Goal: Find specific page/section: Find specific page/section

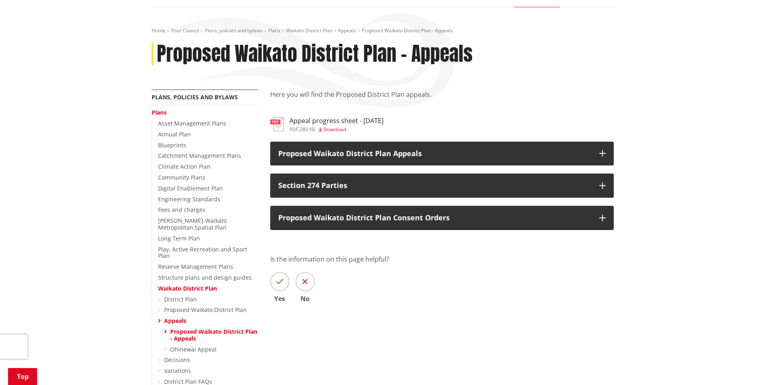
scroll to position [121, 0]
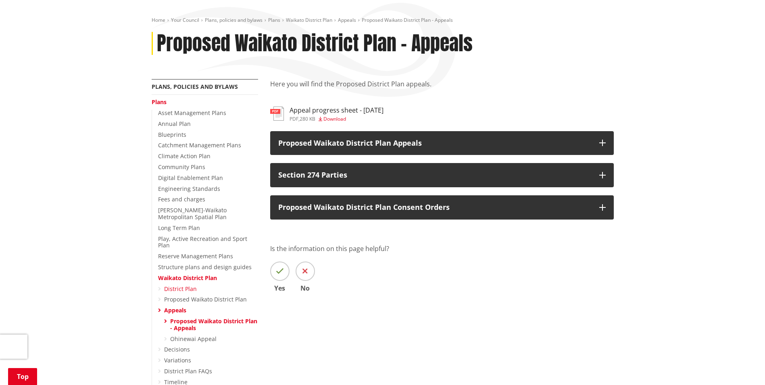
click at [181, 285] on link "District Plan" at bounding box center [180, 289] width 33 height 8
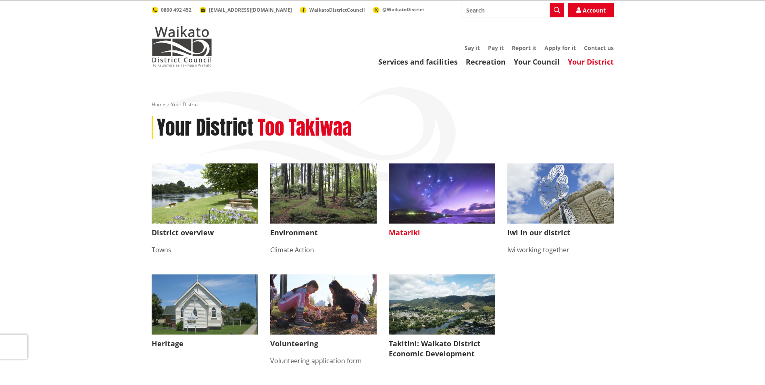
scroll to position [40, 0]
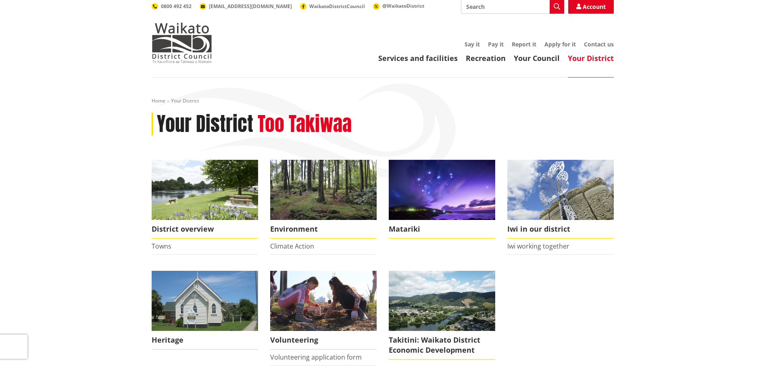
click at [568, 113] on div "Your District Too Takiwaa" at bounding box center [383, 123] width 462 height 23
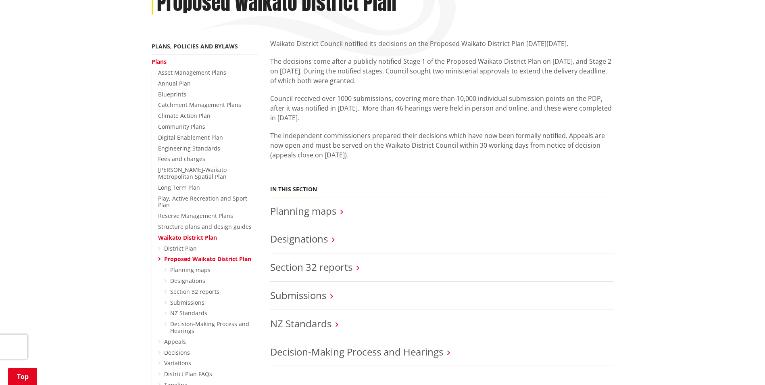
scroll to position [202, 0]
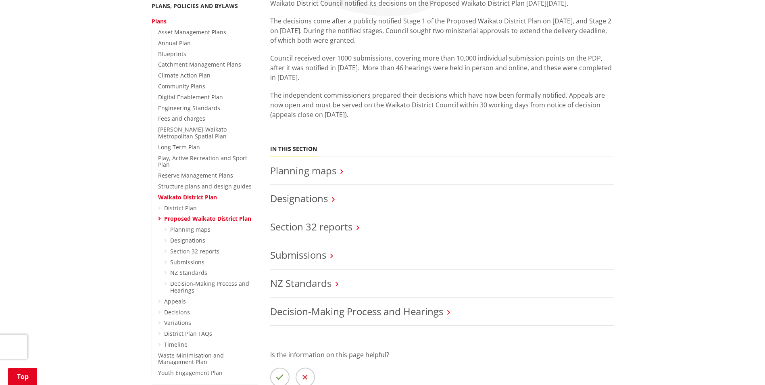
click at [337, 165] on h3 "Planning maps" at bounding box center [441, 171] width 343 height 12
click at [342, 168] on icon at bounding box center [341, 171] width 3 height 7
click at [330, 164] on link "Planning maps" at bounding box center [303, 170] width 66 height 13
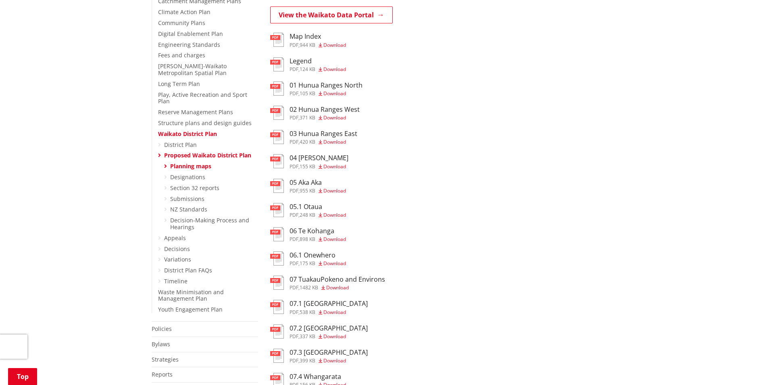
scroll to position [161, 0]
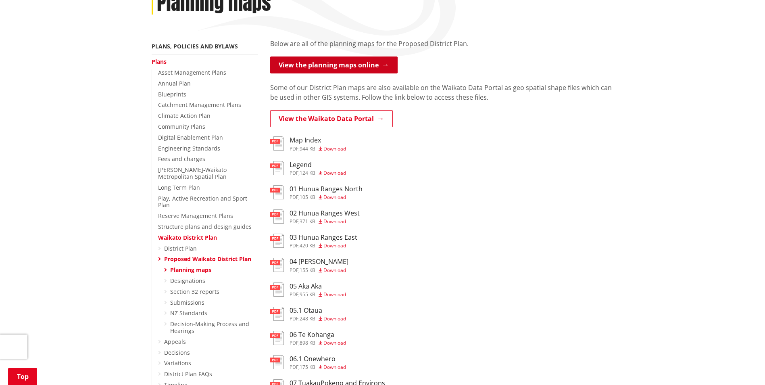
click at [348, 56] on link "View the planning maps online" at bounding box center [333, 64] width 127 height 17
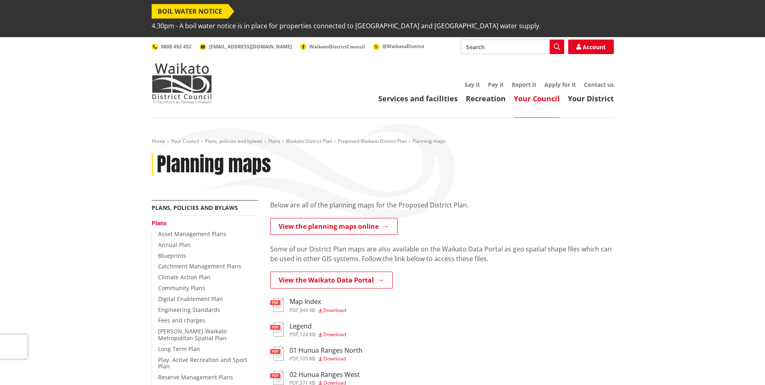
scroll to position [161, 0]
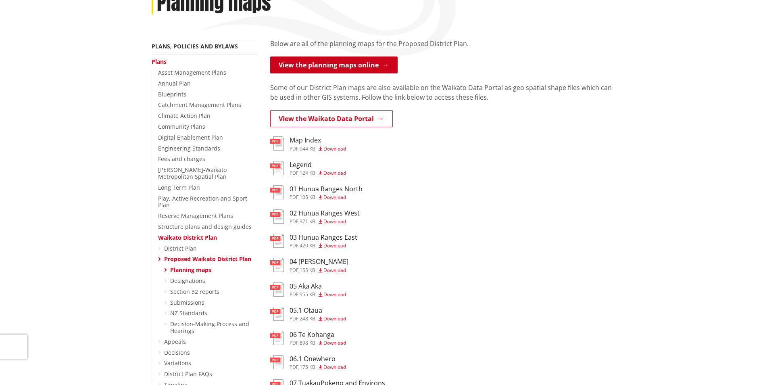
click at [318, 56] on link "View the planning maps online" at bounding box center [333, 64] width 127 height 17
